Goal: Task Accomplishment & Management: Use online tool/utility

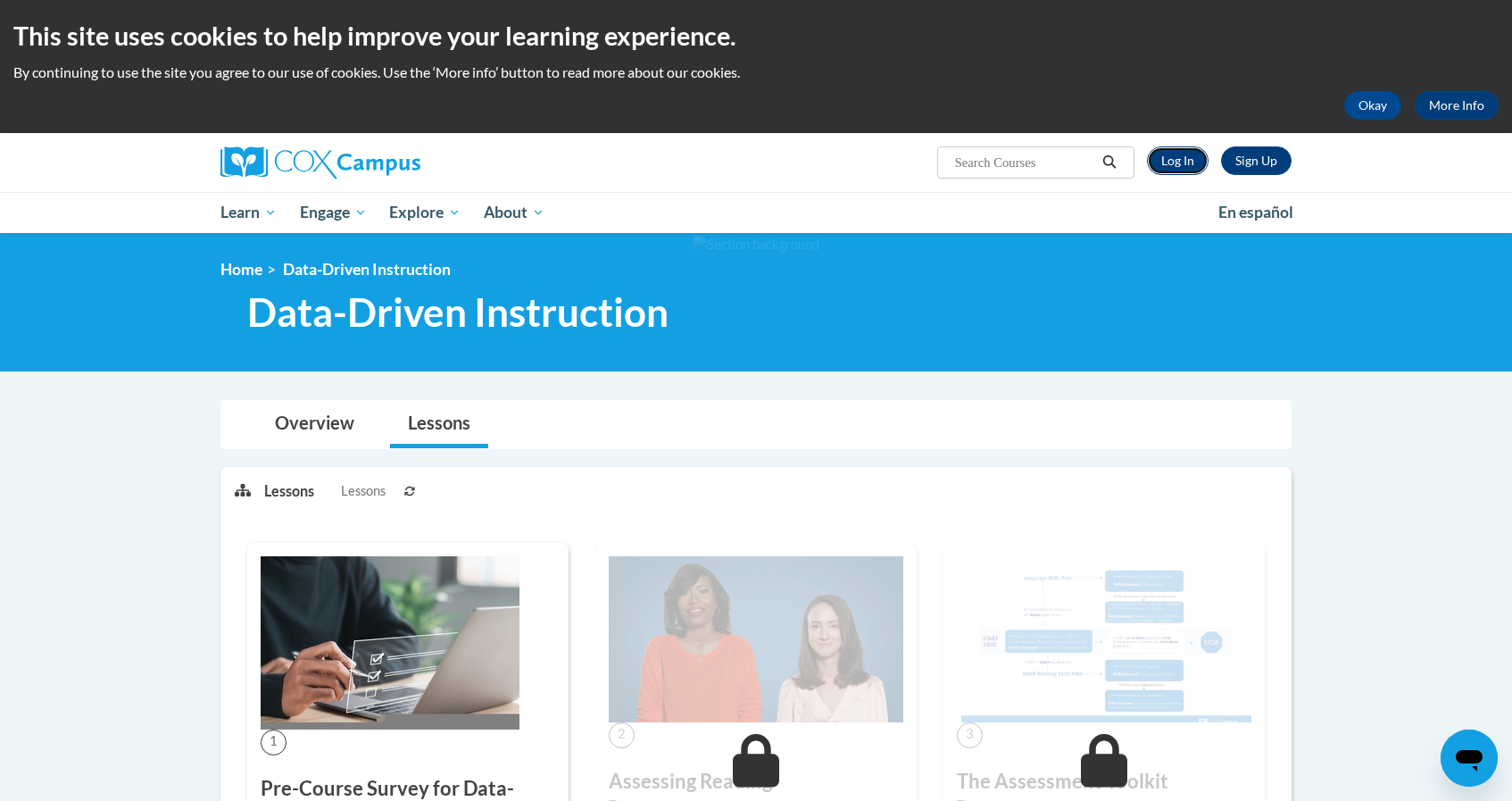
click at [1178, 158] on link "Log In" at bounding box center [1178, 161] width 61 height 29
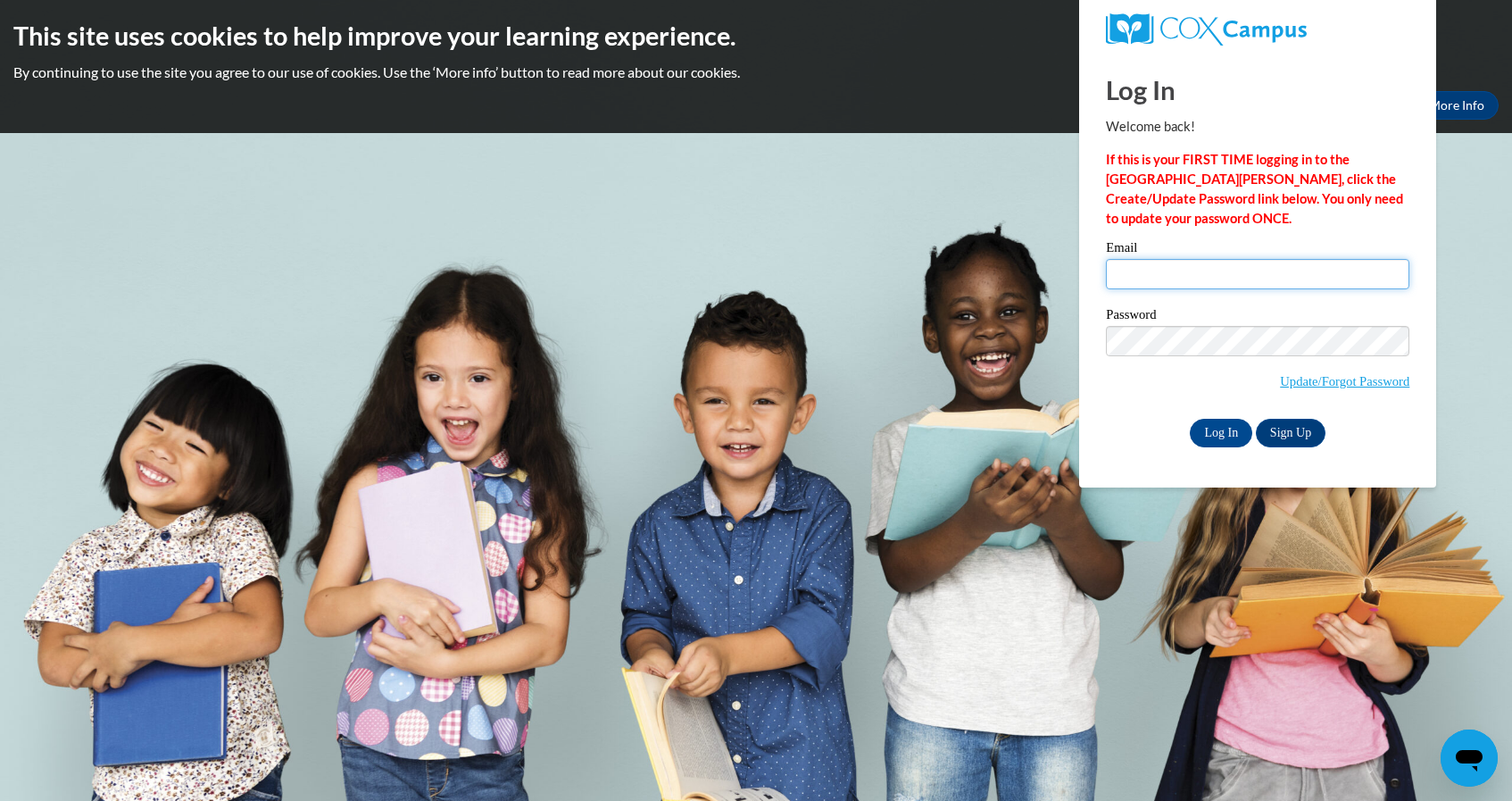
click at [1205, 275] on input "Email" at bounding box center [1257, 274] width 304 height 31
type input "tbowman@kindezi.org"
click at [1233, 423] on input "Log In" at bounding box center [1220, 433] width 62 height 29
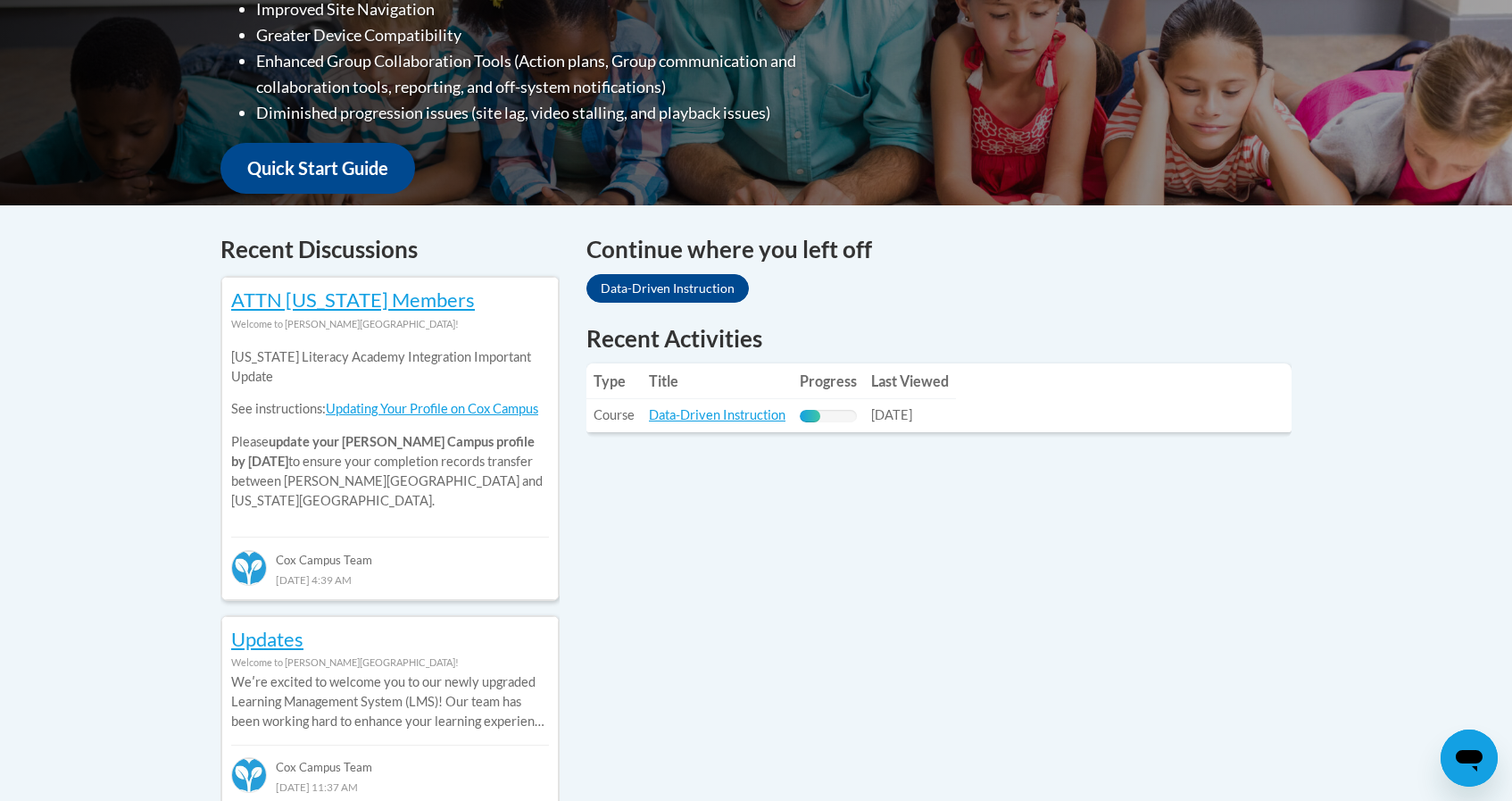
scroll to position [557, 0]
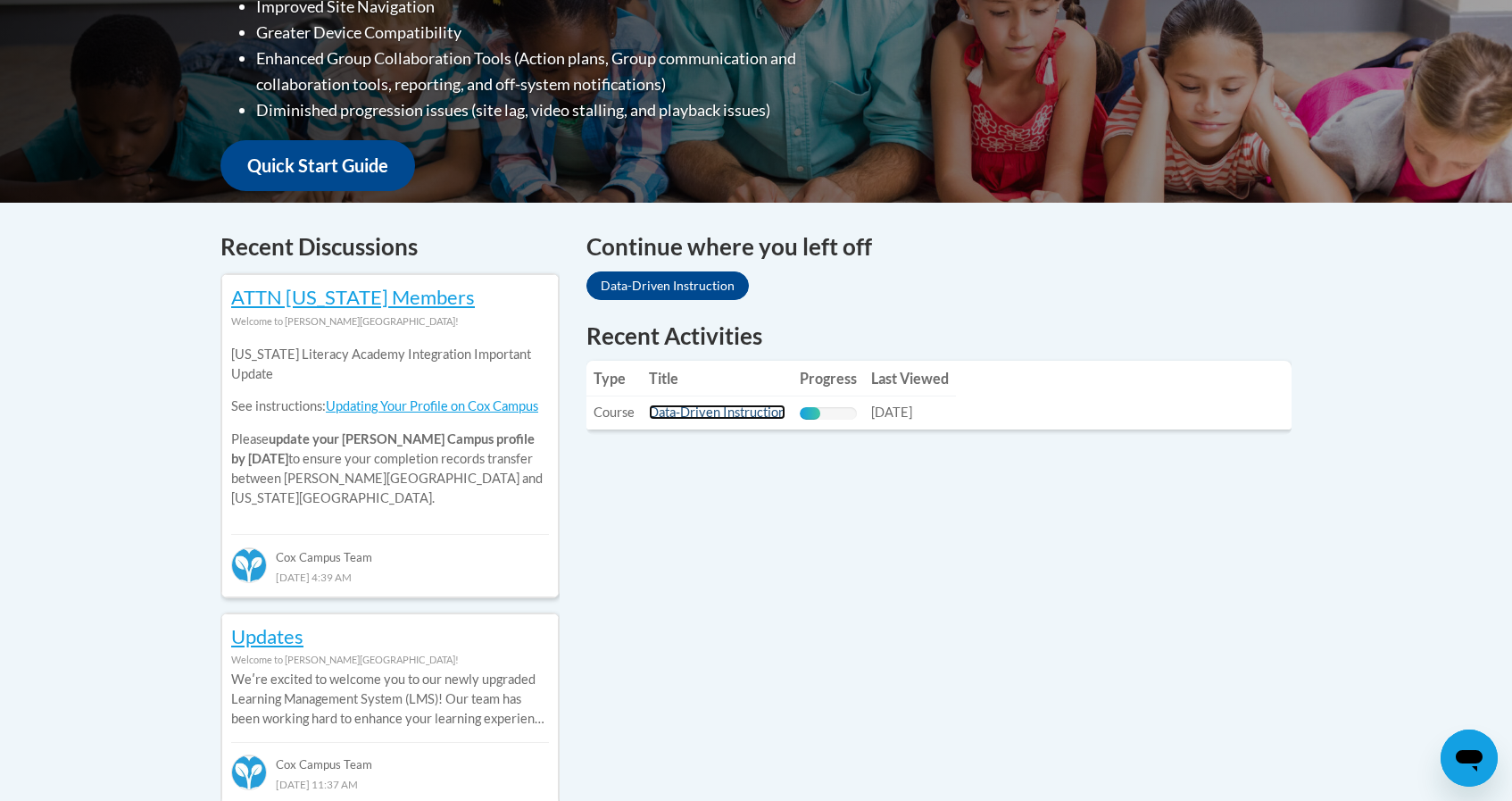
click at [774, 414] on link "Data-Driven Instruction" at bounding box center [717, 411] width 136 height 15
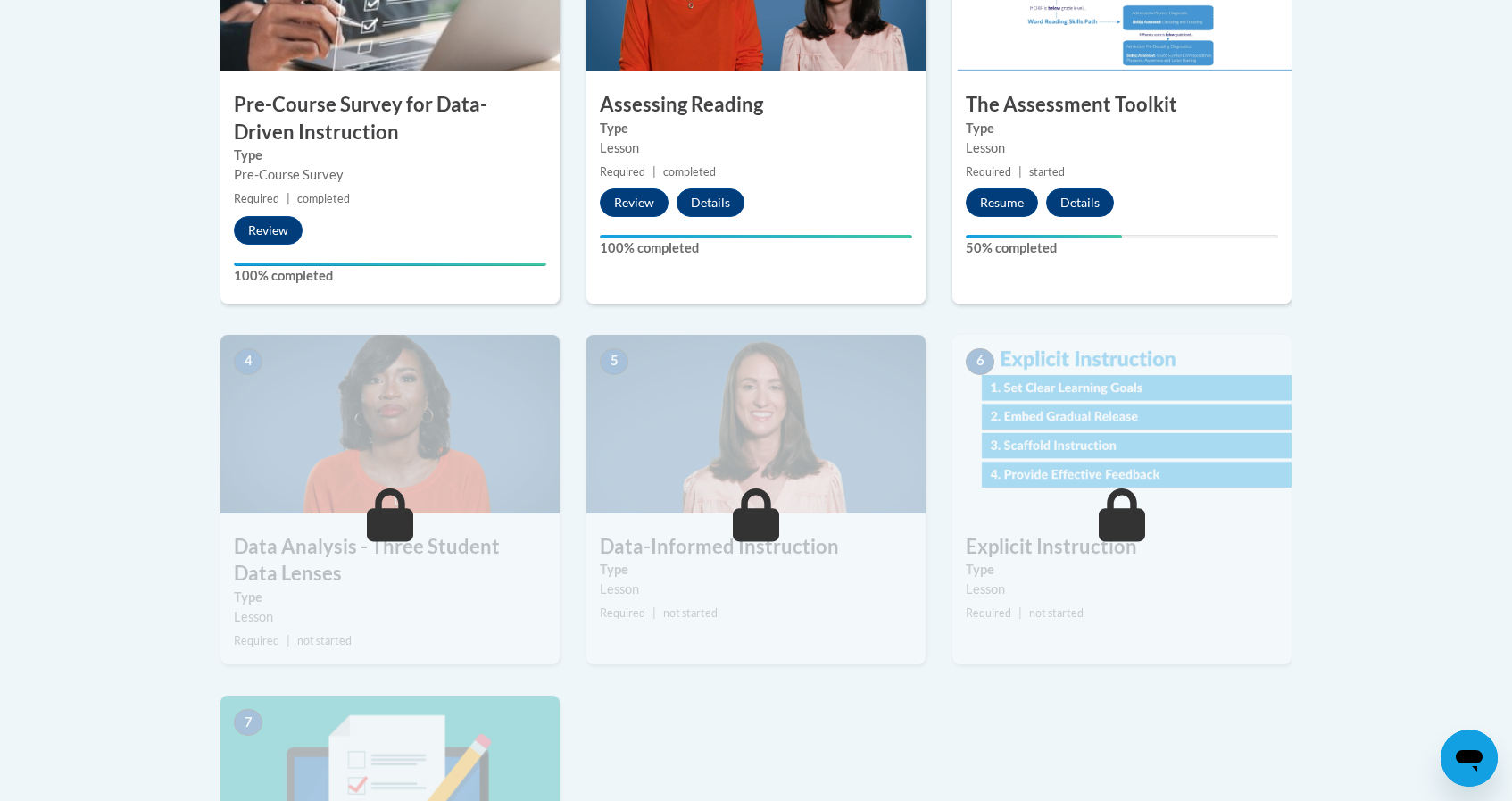
scroll to position [685, 0]
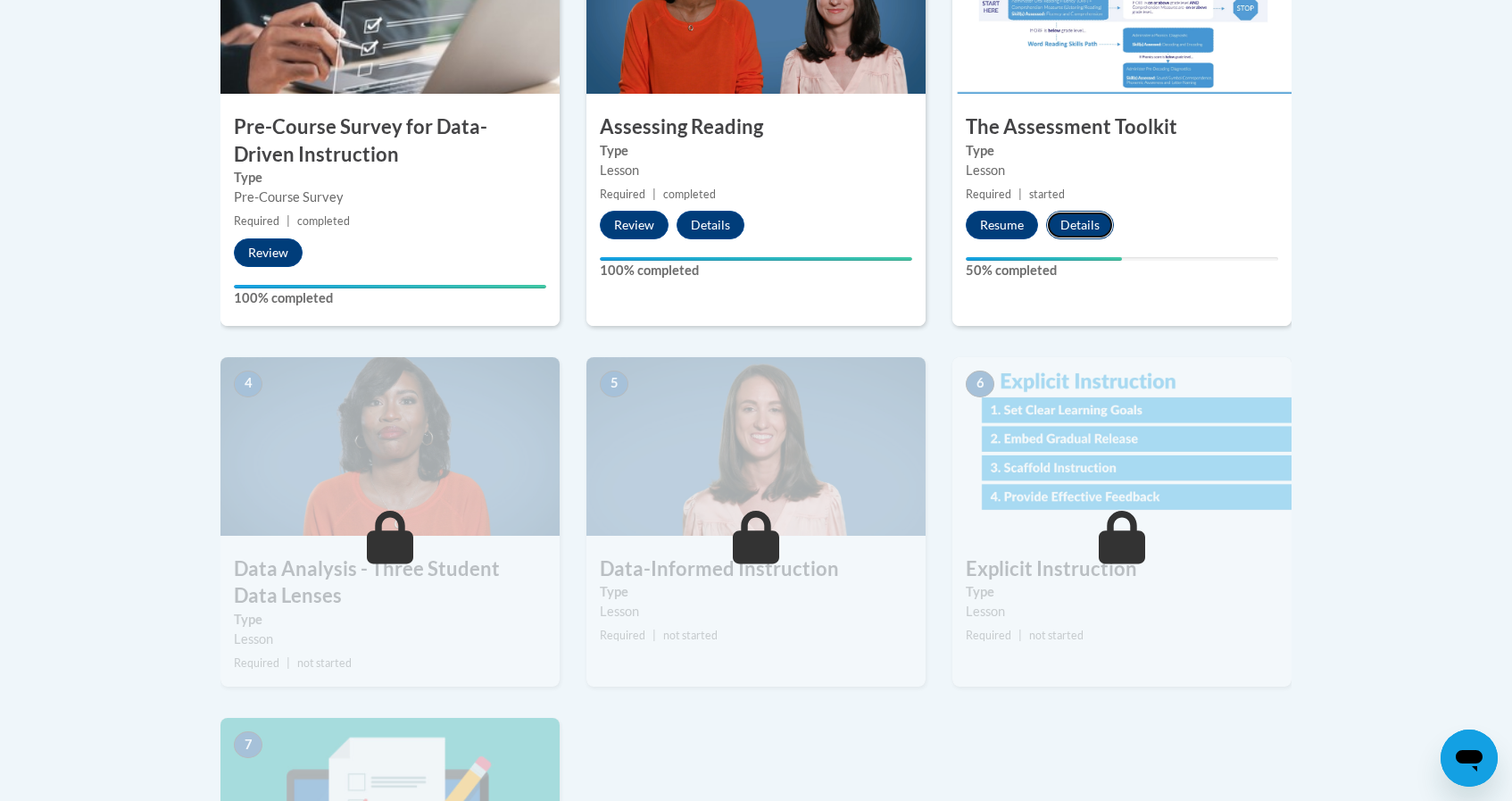
click at [1079, 226] on button "Details" at bounding box center [1079, 226] width 68 height 29
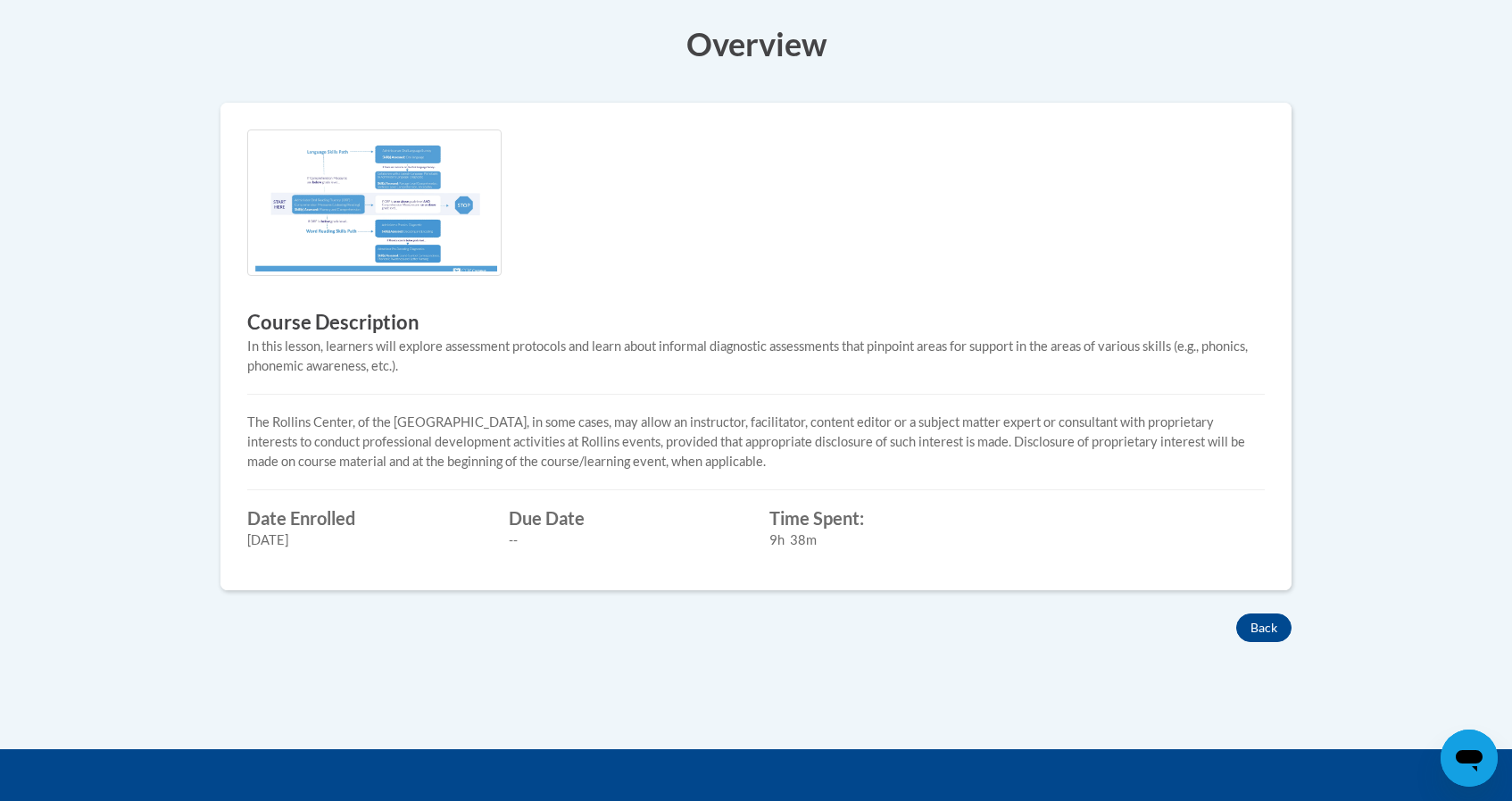
scroll to position [465, 0]
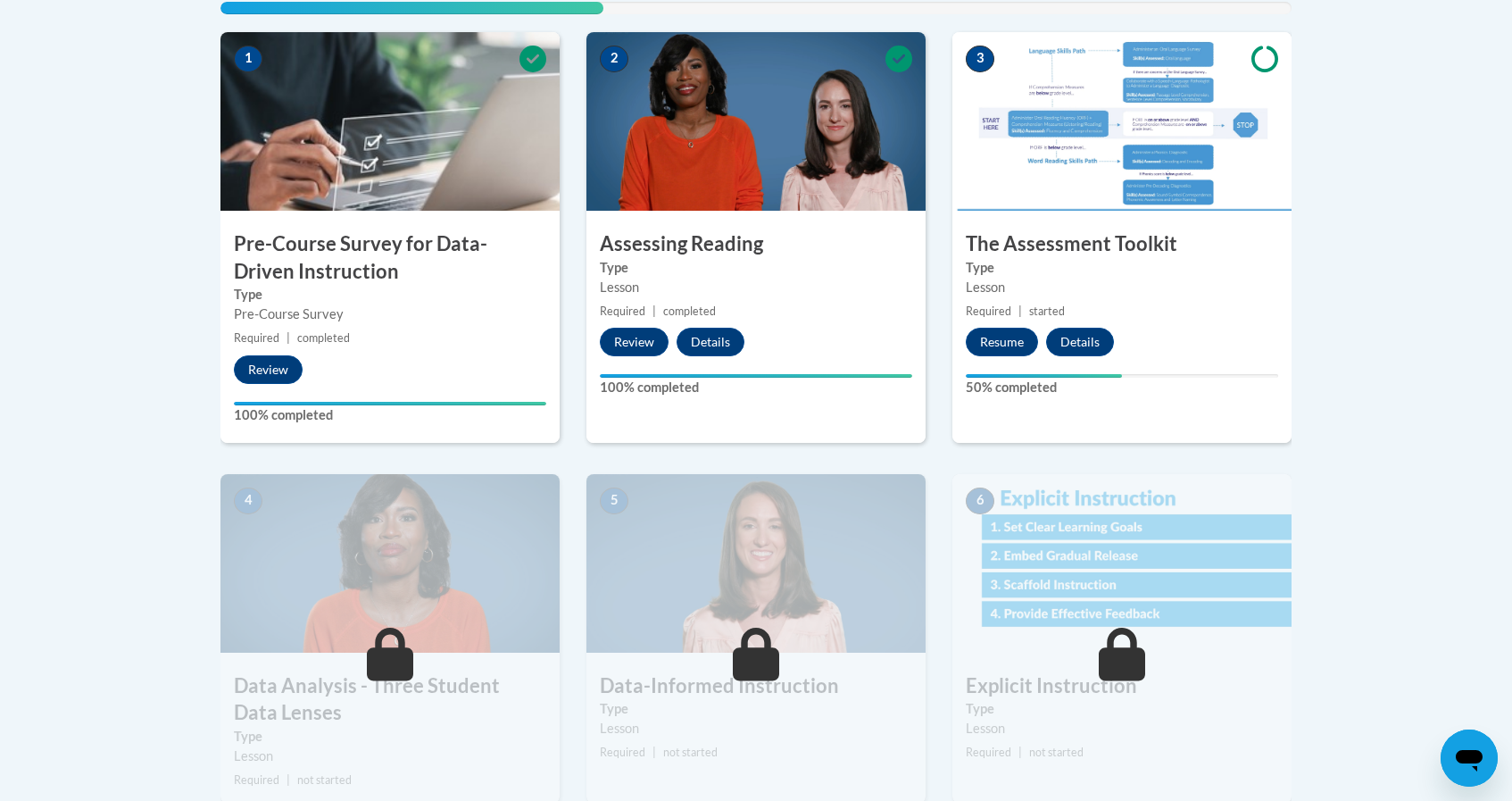
scroll to position [567, 0]
click at [716, 345] on button "Details" at bounding box center [710, 342] width 68 height 29
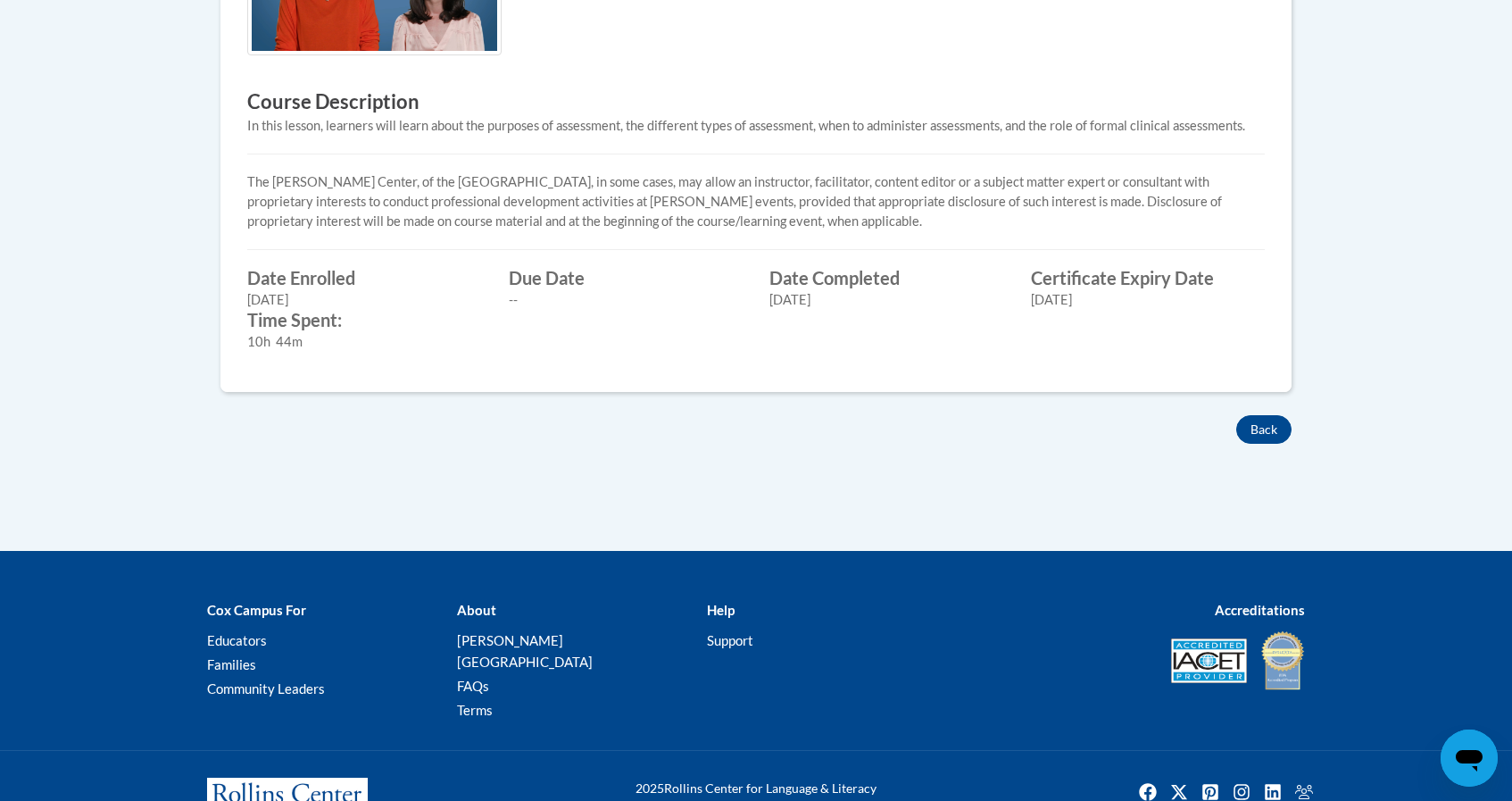
scroll to position [677, 0]
